Goal: Entertainment & Leisure: Consume media (video, audio)

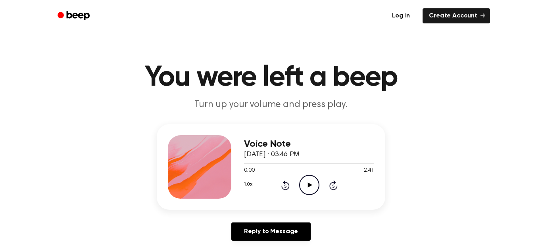
click at [310, 197] on div "Voice Note [DATE] · 03:46 PM 0:00 2:41 Your browser does not support the [objec…" at bounding box center [309, 166] width 130 height 63
click at [314, 191] on icon "Play Audio" at bounding box center [309, 185] width 20 height 20
click at [499, 160] on div "Voice Note [DATE] · 03:46 PM 0:52 2:41 Your browser does not support the [objec…" at bounding box center [271, 185] width 522 height 123
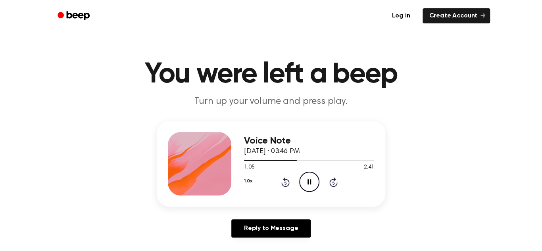
scroll to position [4, 0]
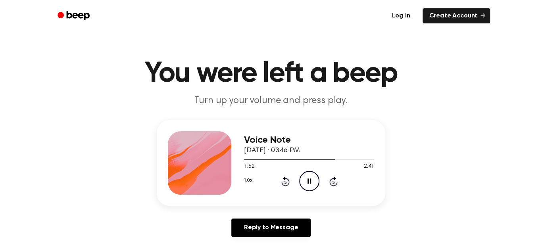
click at [337, 180] on icon "Skip 5 seconds" at bounding box center [333, 181] width 9 height 10
click at [322, 182] on div "1.0x Rewind 5 seconds Pause Audio Skip 5 seconds" at bounding box center [309, 181] width 130 height 20
click at [331, 186] on div "1.0x Rewind 5 seconds Pause Audio Skip 5 seconds" at bounding box center [309, 181] width 130 height 20
click at [334, 177] on icon at bounding box center [333, 181] width 8 height 10
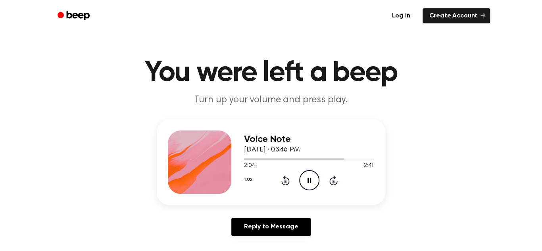
click at [333, 182] on icon at bounding box center [333, 181] width 2 height 3
click at [335, 186] on div "1.0x Rewind 5 seconds Pause Audio Skip 5 seconds" at bounding box center [309, 180] width 130 height 20
click at [342, 187] on div "1.0x Rewind 5 seconds Pause Audio Skip 5 seconds" at bounding box center [309, 180] width 130 height 20
click at [333, 181] on icon at bounding box center [333, 181] width 2 height 3
click at [335, 182] on icon "Skip 5 seconds" at bounding box center [333, 180] width 9 height 10
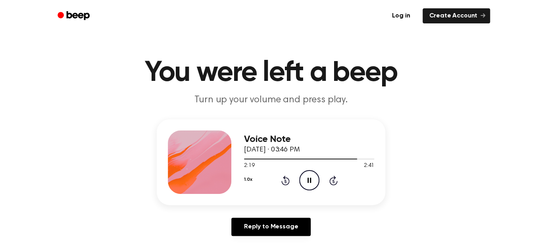
click at [328, 184] on div "1.0x Rewind 5 seconds Pause Audio Skip 5 seconds" at bounding box center [309, 180] width 130 height 20
click at [333, 185] on icon at bounding box center [333, 181] width 8 height 10
click at [333, 183] on icon at bounding box center [333, 181] width 2 height 3
click at [333, 186] on div "1.0x Rewind 5 seconds Pause Audio Skip 5 seconds" at bounding box center [309, 180] width 130 height 20
click at [333, 185] on icon at bounding box center [333, 181] width 8 height 10
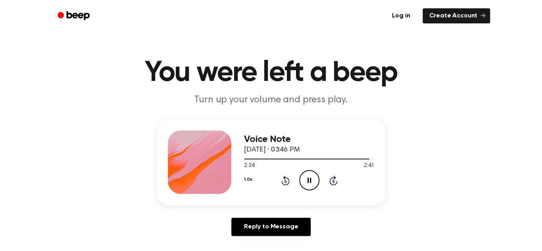
click at [330, 184] on icon at bounding box center [333, 181] width 8 height 10
click at [332, 185] on icon at bounding box center [333, 181] width 8 height 10
click at [332, 193] on div "Voice Note [DATE] · 03:46 PM 2:39 2:41 Your browser does not support the [objec…" at bounding box center [309, 161] width 130 height 63
click at [337, 184] on icon "Skip 5 seconds" at bounding box center [333, 180] width 9 height 10
click at [318, 190] on icon "Pause Audio" at bounding box center [309, 180] width 20 height 20
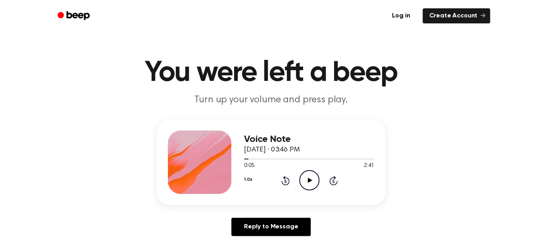
click at [309, 184] on icon "Play Audio" at bounding box center [309, 180] width 20 height 20
click at [309, 179] on icon "Pause Audio" at bounding box center [309, 180] width 20 height 20
